Goal: Task Accomplishment & Management: Complete application form

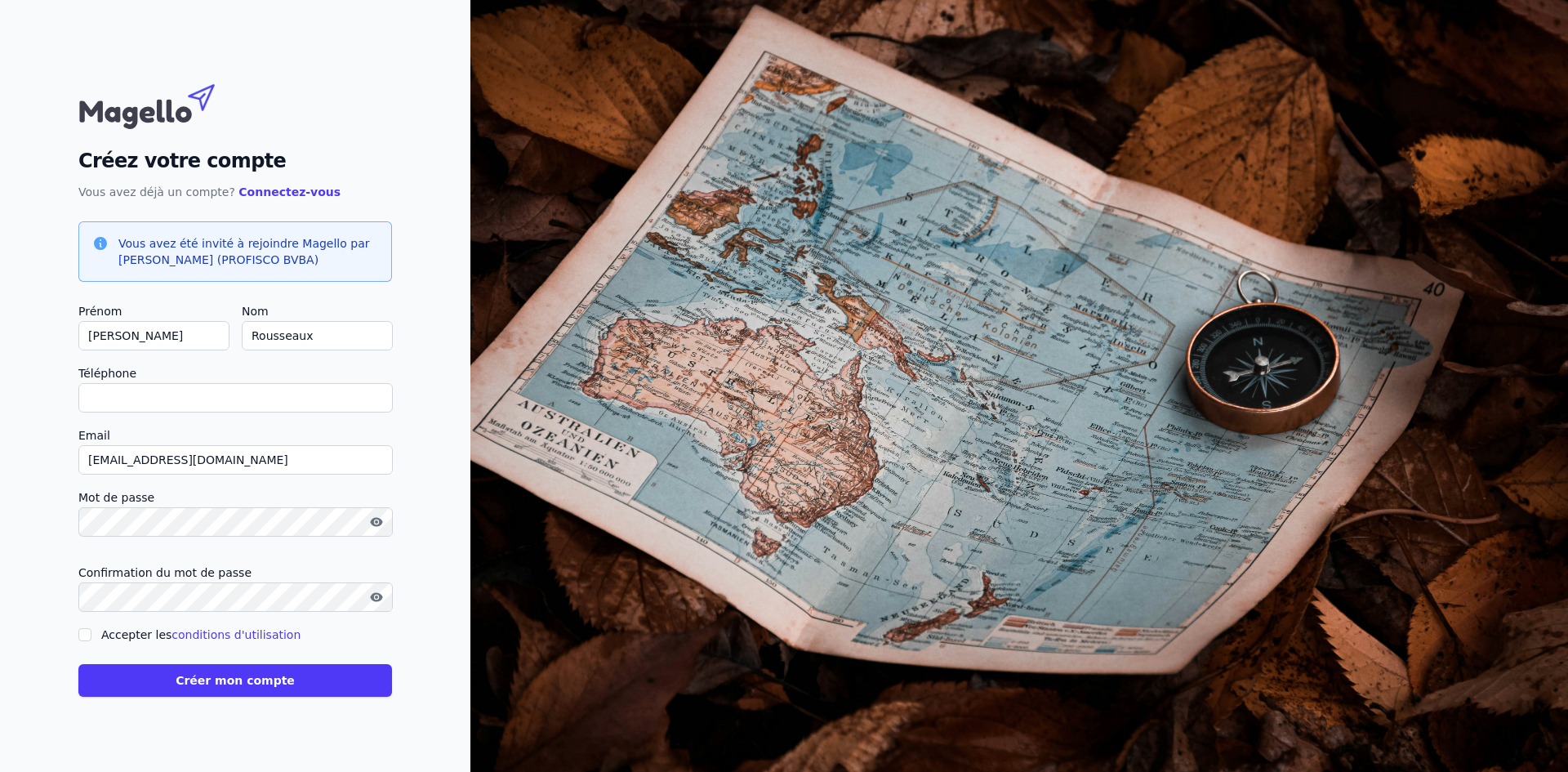
click at [198, 399] on input "Téléphone" at bounding box center [236, 398] width 314 height 29
checkbox input "false"
click at [85, 640] on input "Accepter les conditions d'utilisation" at bounding box center [85, 634] width 13 height 13
checkbox input "true"
click at [223, 630] on link "conditions d'utilisation" at bounding box center [236, 634] width 129 height 13
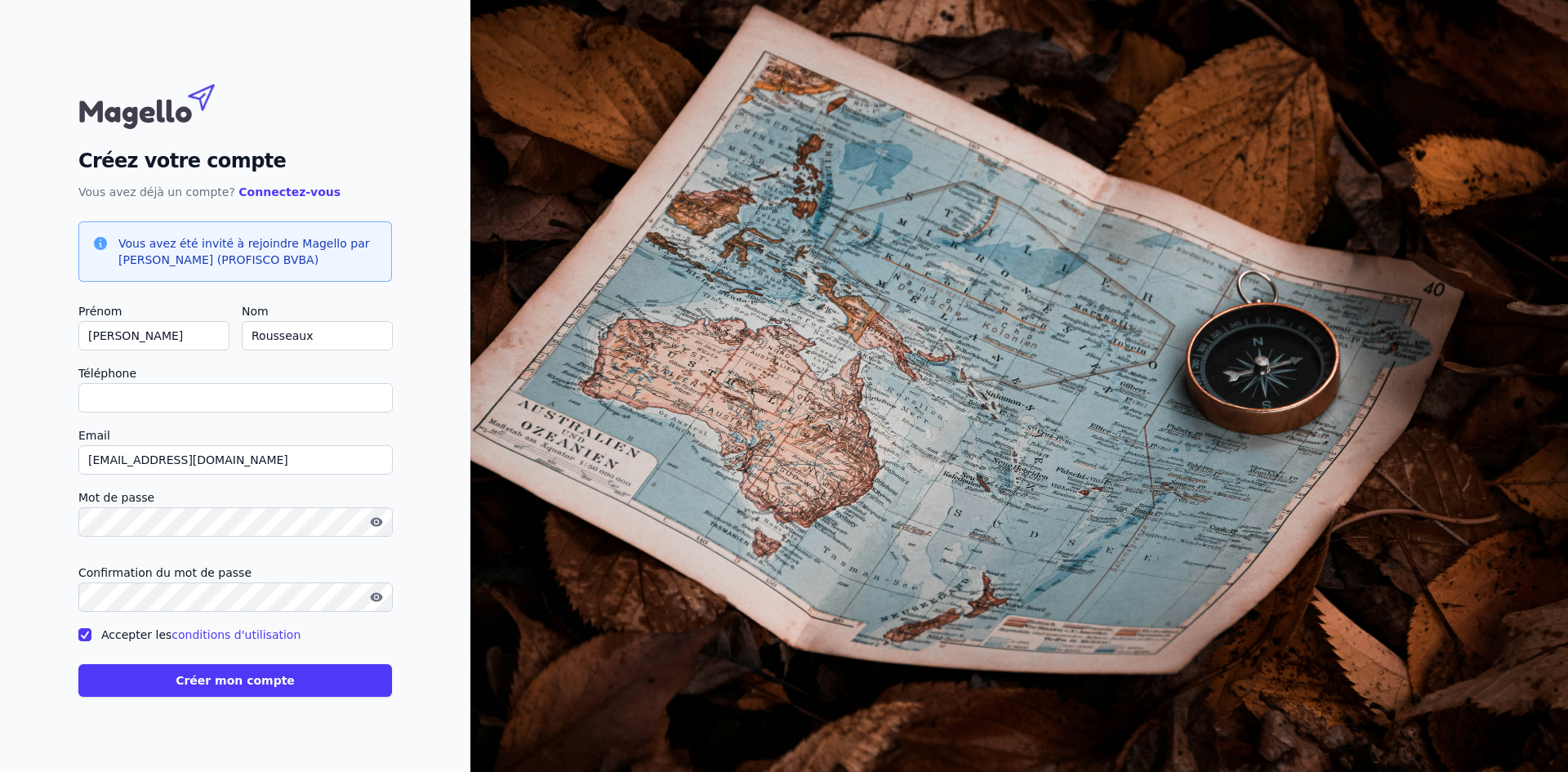
click at [262, 685] on button "Créer mon compte" at bounding box center [235, 680] width 313 height 33
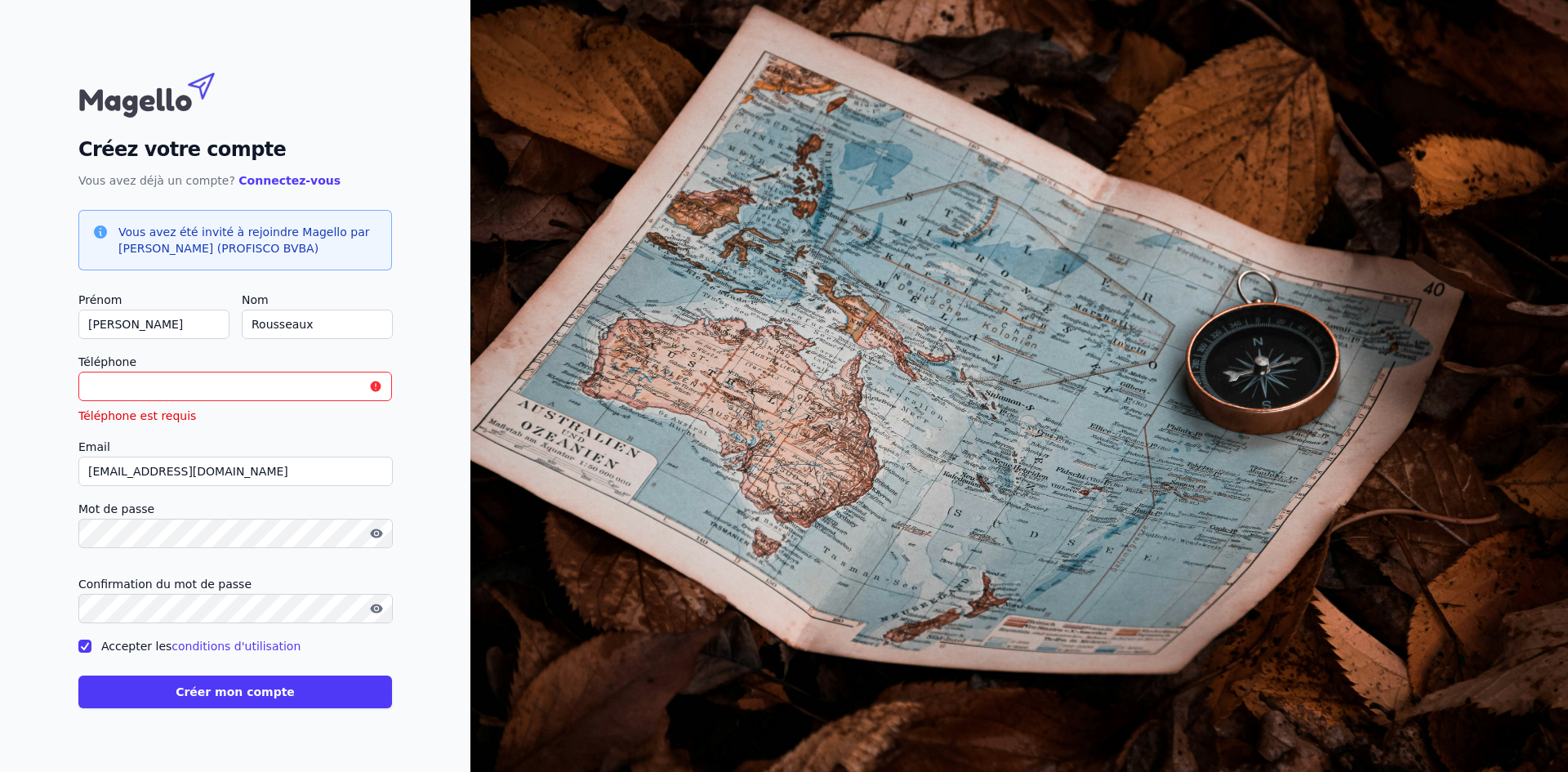
click at [179, 389] on input "Téléphone" at bounding box center [235, 386] width 313 height 29
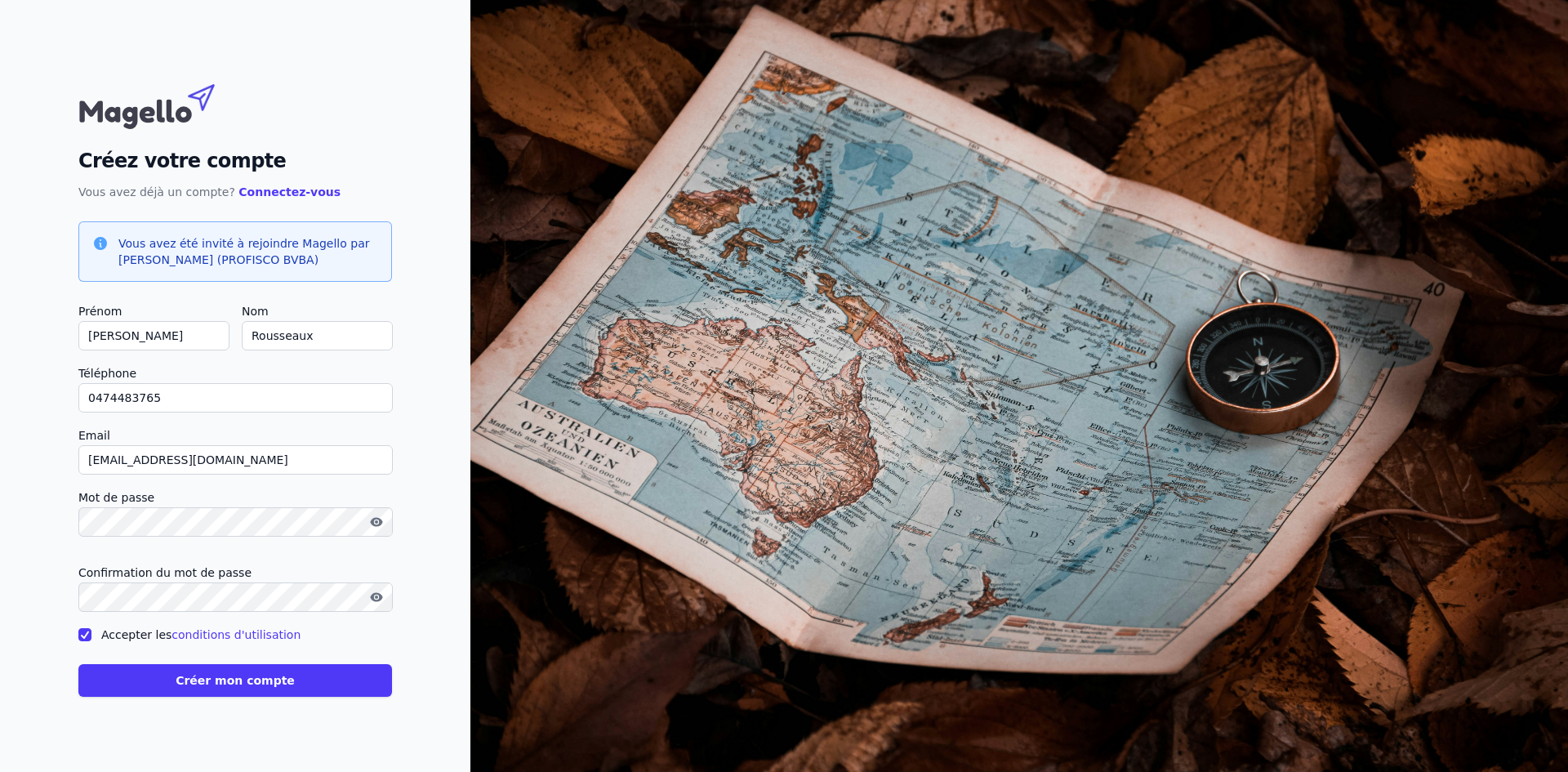
type input "0474483765"
click at [275, 676] on button "Créer mon compte" at bounding box center [235, 680] width 313 height 33
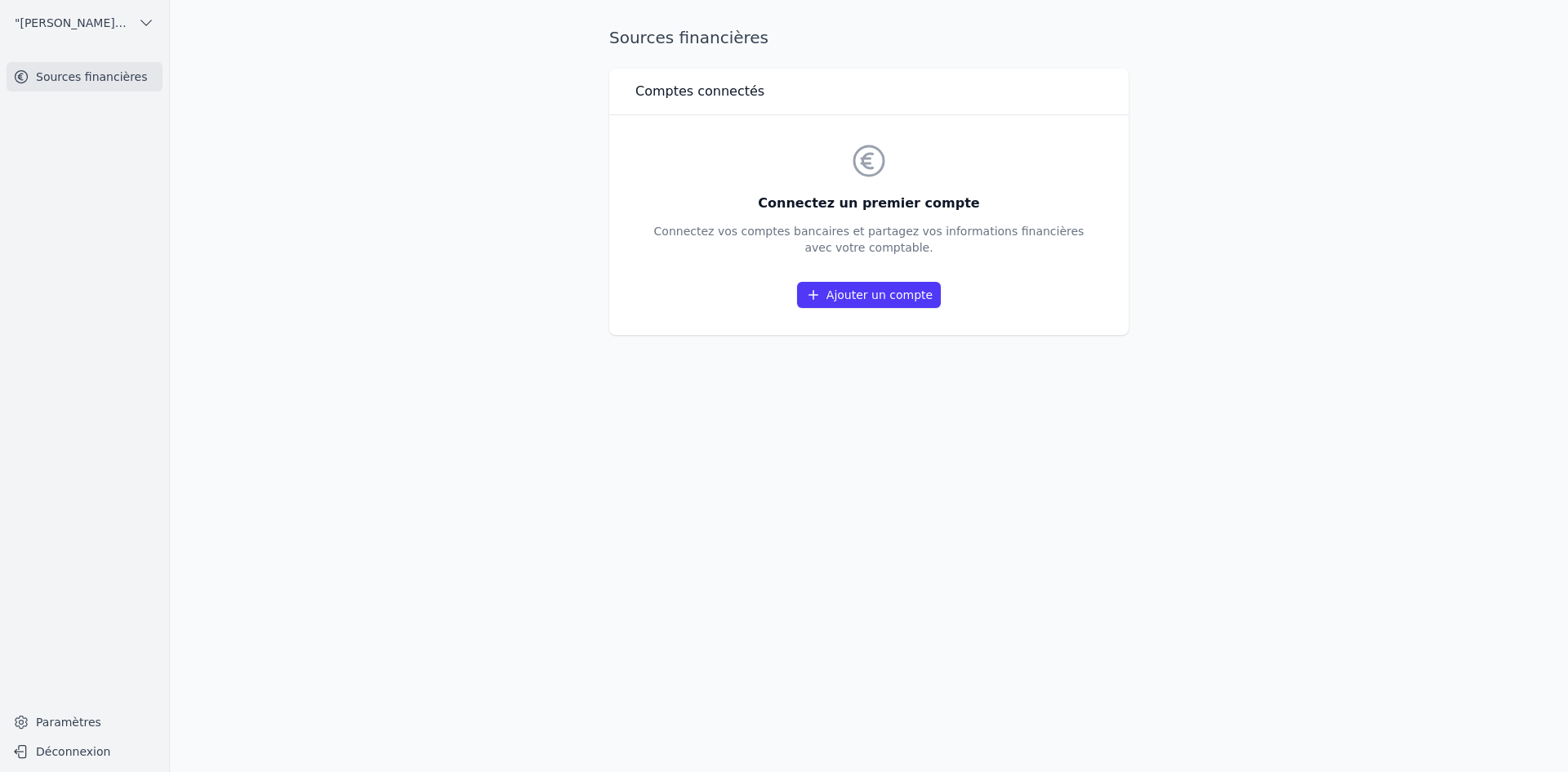
click at [850, 298] on link "Ajouter un compte" at bounding box center [869, 294] width 143 height 26
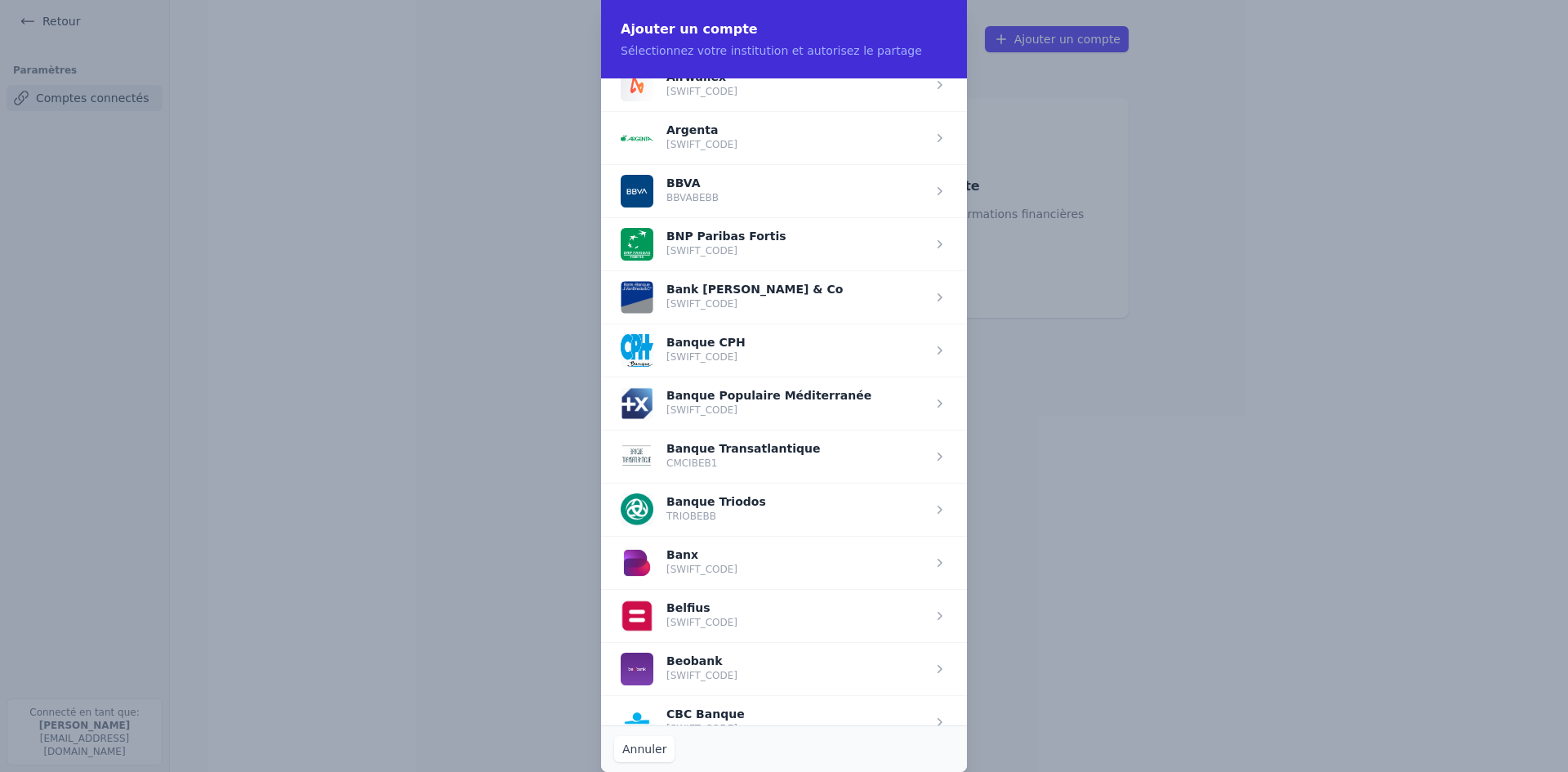
scroll to position [163, 0]
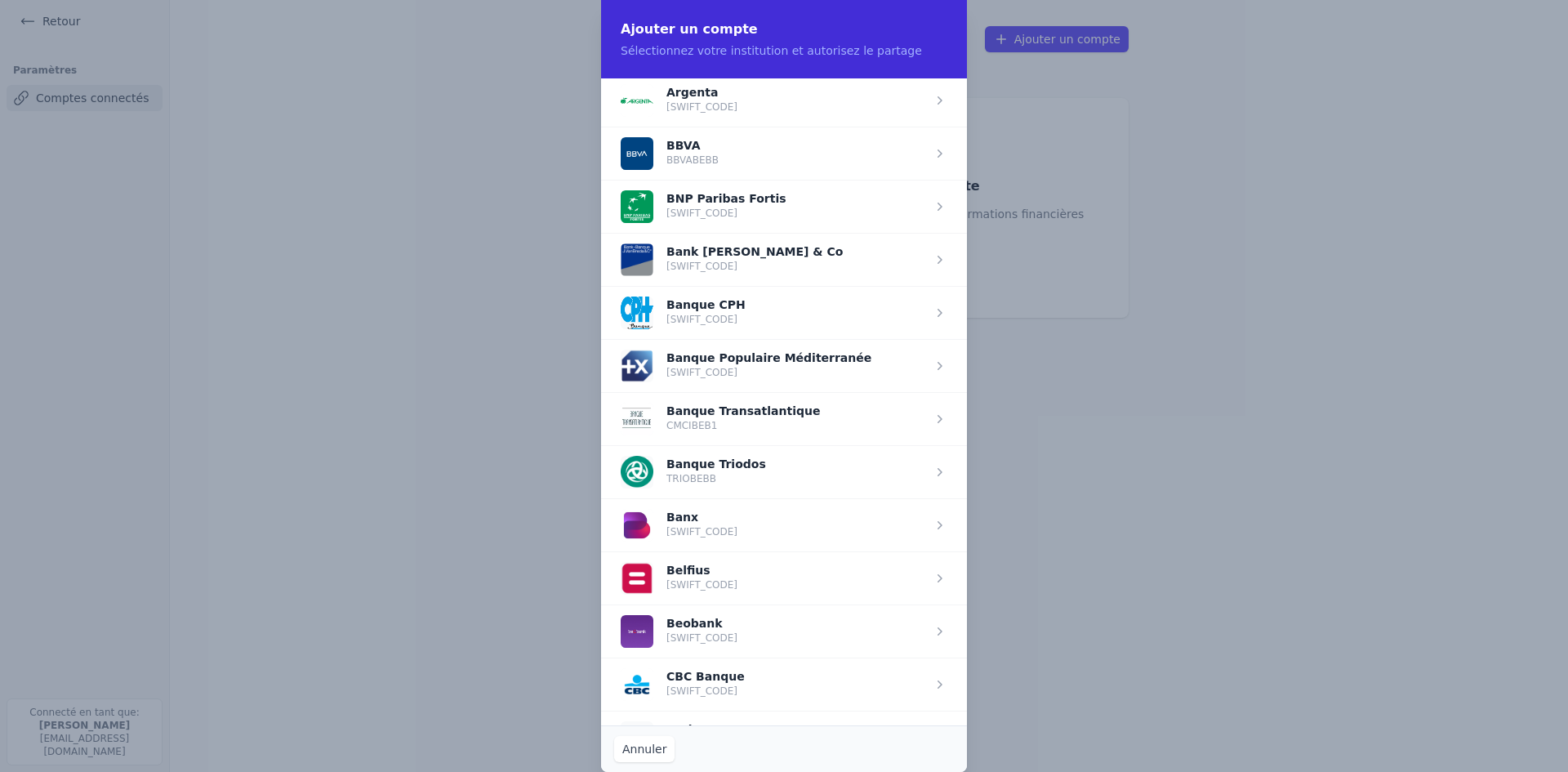
click at [736, 585] on span "button" at bounding box center [784, 577] width 366 height 53
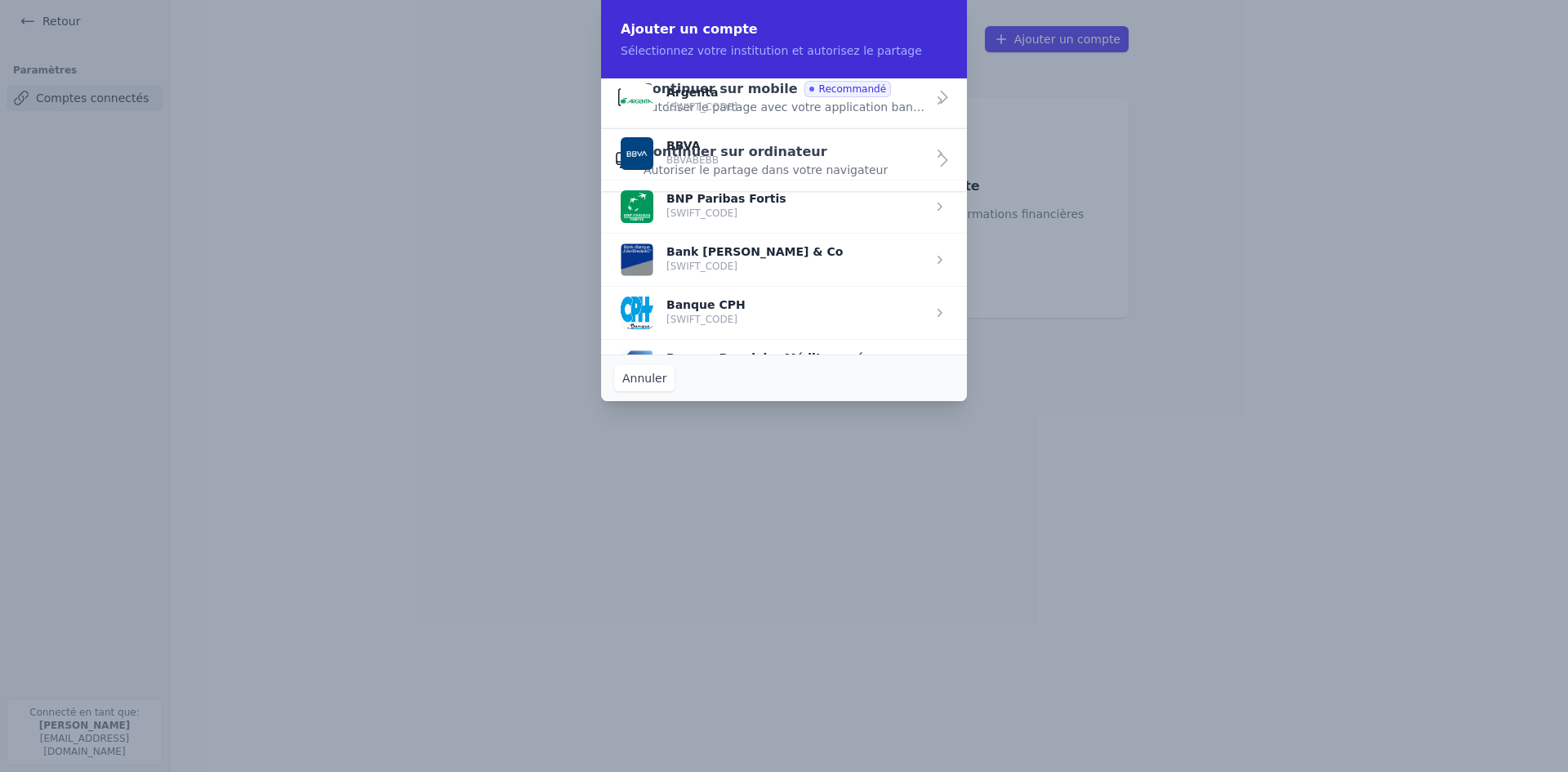
scroll to position [0, 0]
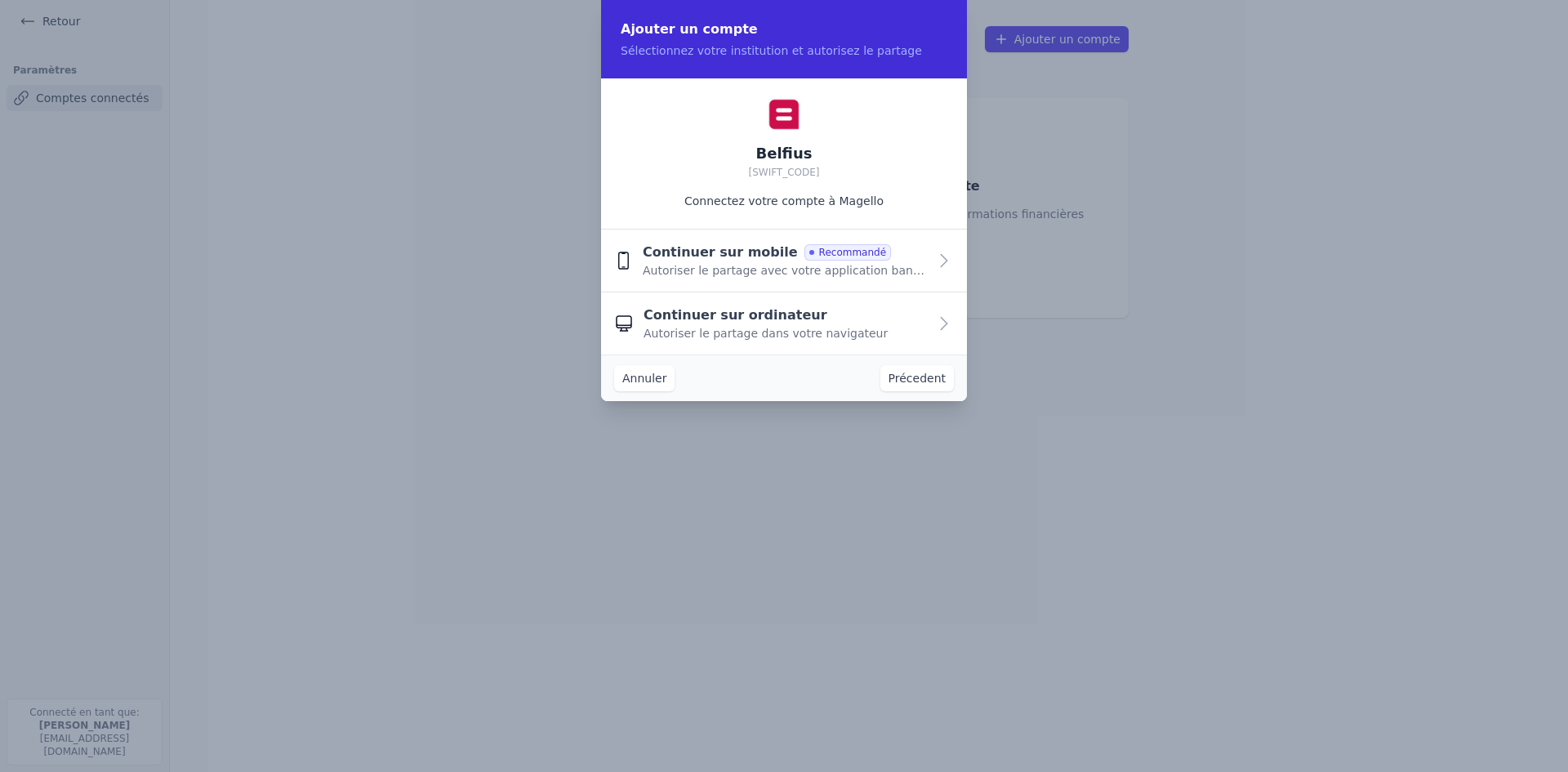
click at [728, 268] on span "Autoriser le partage avec votre application bancaire" at bounding box center [785, 270] width 285 height 16
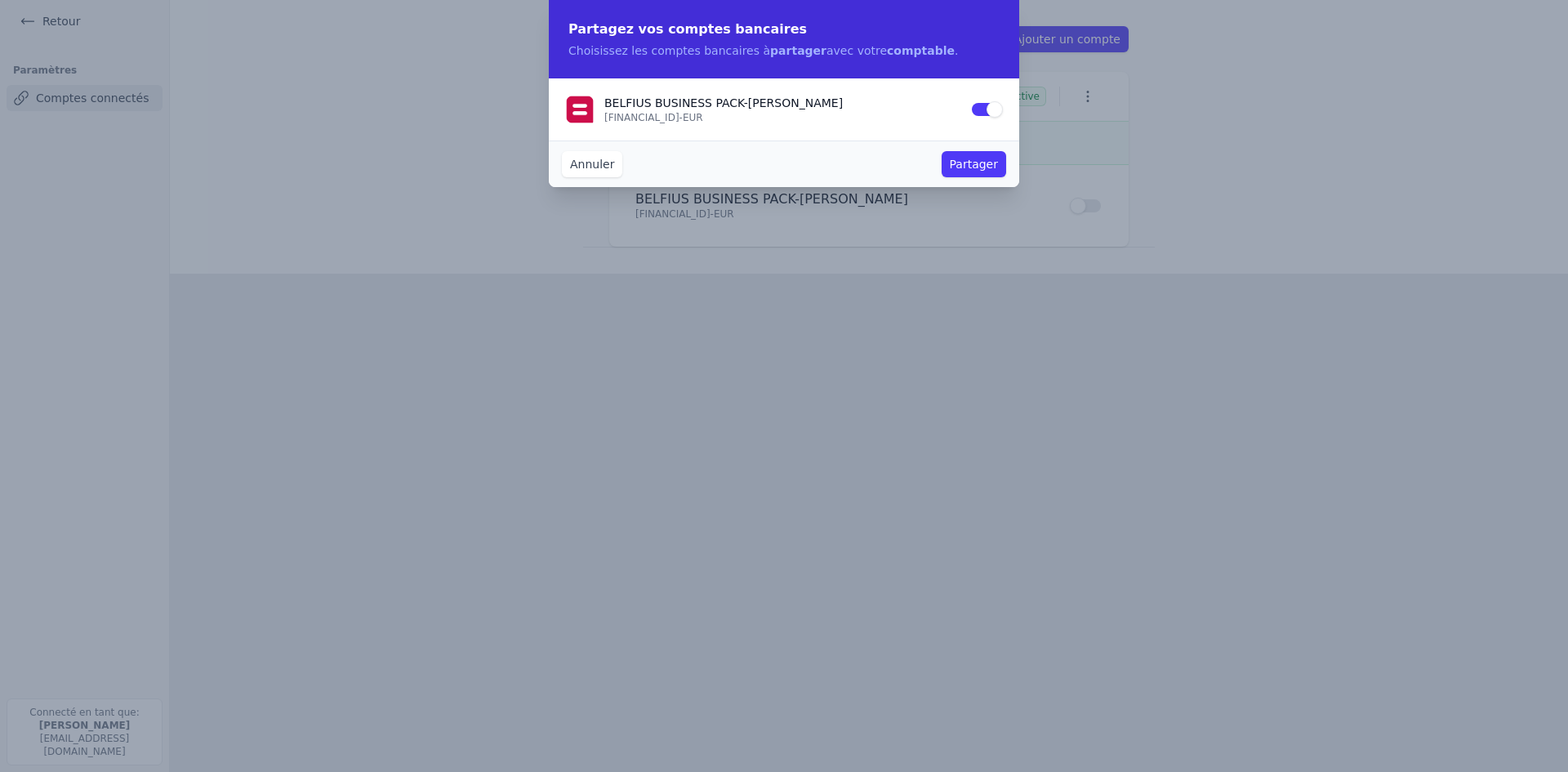
click at [977, 161] on button "Partager" at bounding box center [973, 164] width 65 height 26
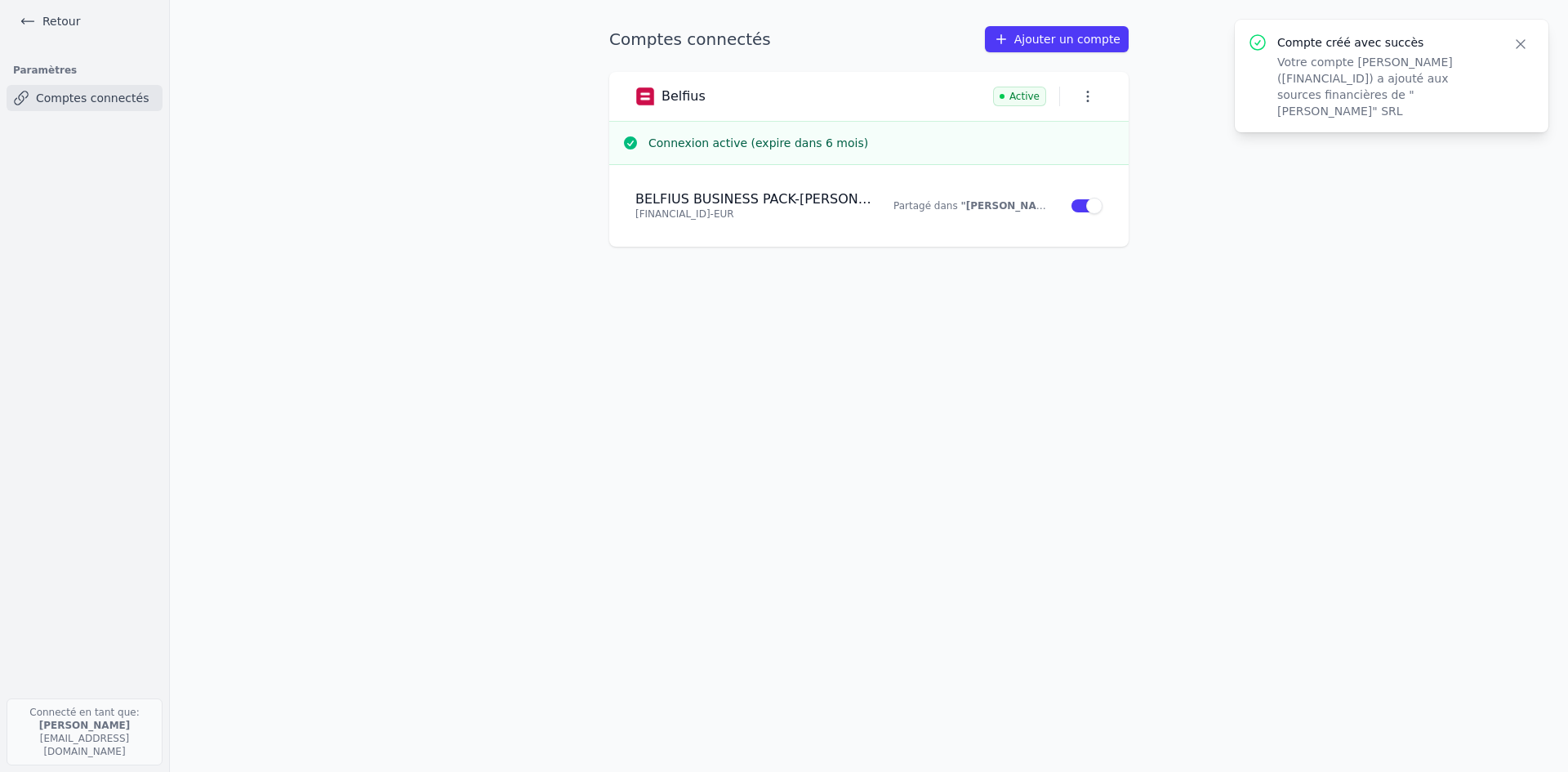
click at [1521, 46] on icon "button" at bounding box center [1520, 44] width 16 height 16
